Goal: Browse casually: Explore the website without a specific task or goal

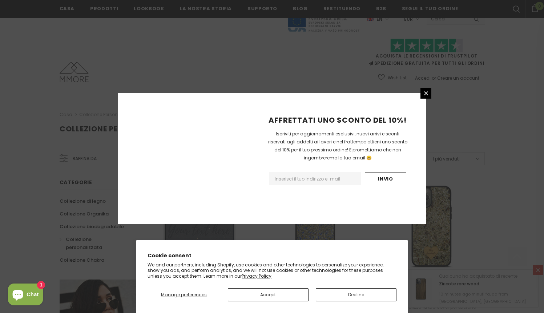
scroll to position [837, 0]
